Goal: Information Seeking & Learning: Learn about a topic

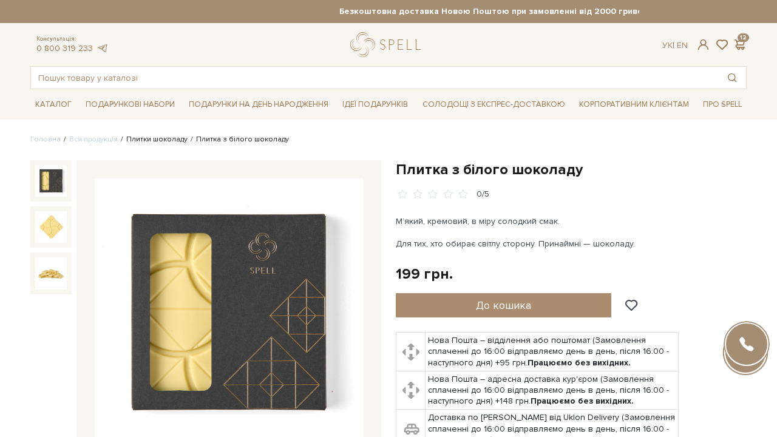
click at [172, 141] on link "Плитки шоколаду" at bounding box center [156, 139] width 61 height 9
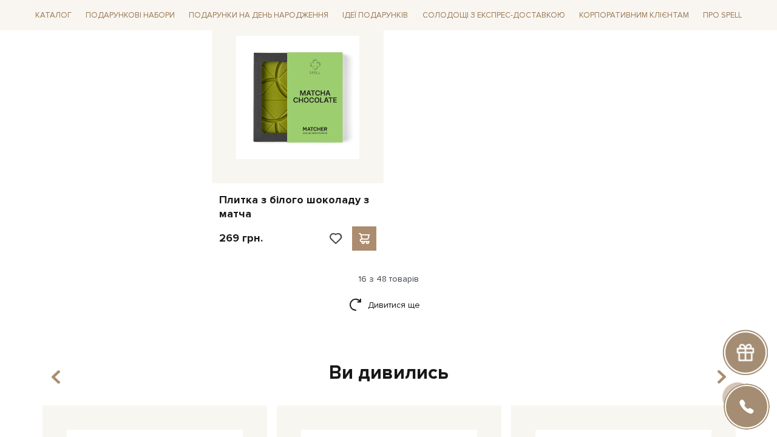
scroll to position [1590, 0]
click at [398, 295] on link "Дивитися ще" at bounding box center [388, 305] width 79 height 21
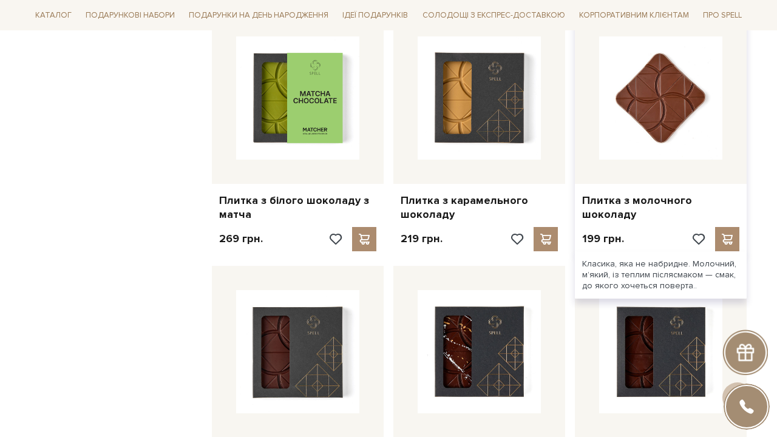
click at [653, 98] on img at bounding box center [660, 97] width 123 height 123
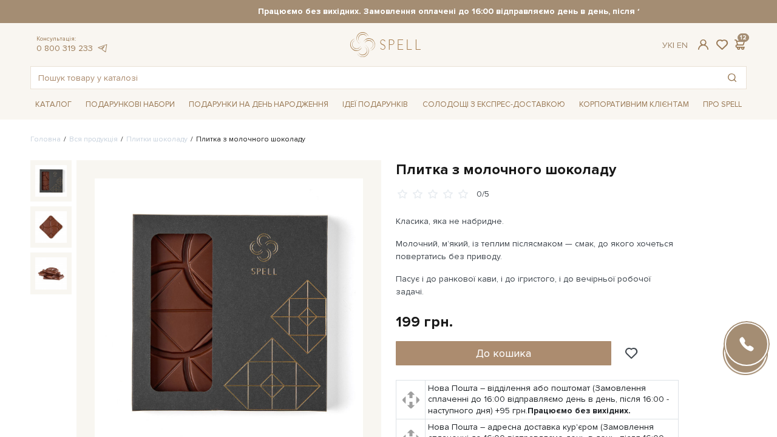
drag, startPoint x: 0, startPoint y: 0, endPoint x: 214, endPoint y: 263, distance: 339.4
click at [214, 263] on img at bounding box center [229, 312] width 268 height 268
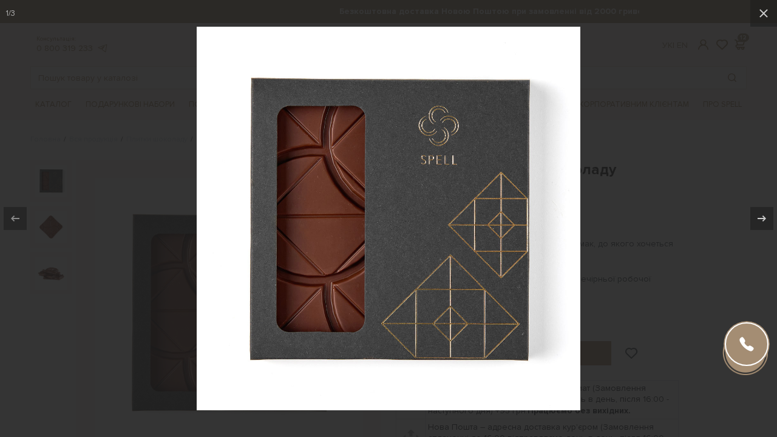
click at [635, 62] on div at bounding box center [388, 218] width 777 height 437
